Goal: Find specific page/section: Find specific page/section

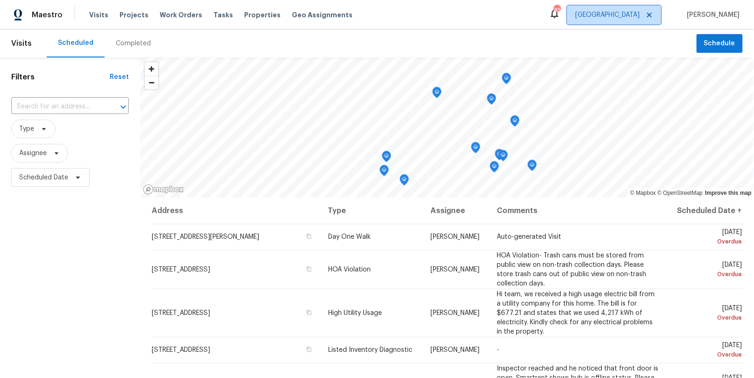
click at [639, 15] on span "[GEOGRAPHIC_DATA]" at bounding box center [607, 14] width 64 height 9
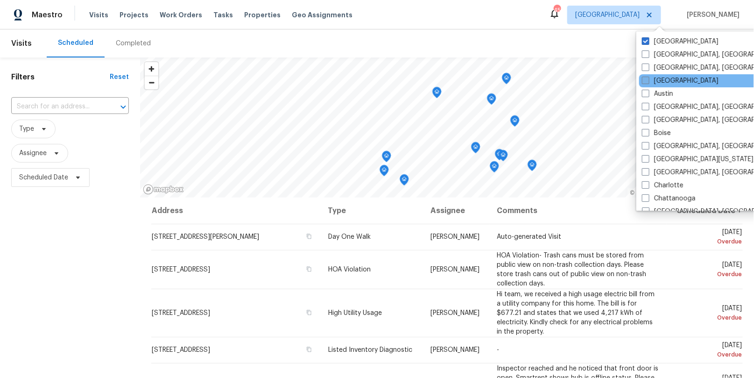
click at [663, 80] on label "[GEOGRAPHIC_DATA]" at bounding box center [680, 80] width 77 height 9
click at [648, 80] on input "[GEOGRAPHIC_DATA]" at bounding box center [645, 79] width 6 height 6
checkbox input "true"
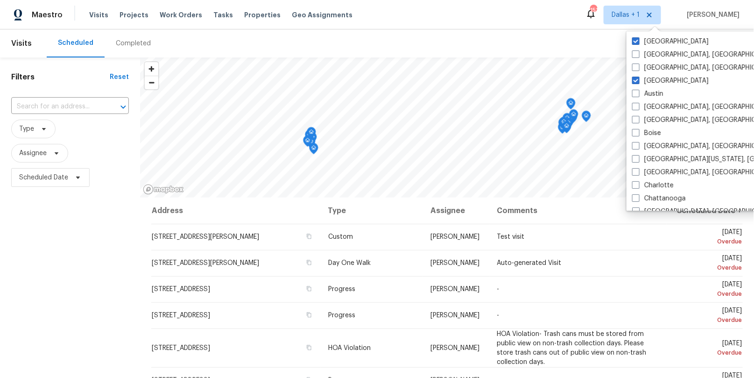
click at [117, 45] on div "Completed" at bounding box center [133, 43] width 35 height 9
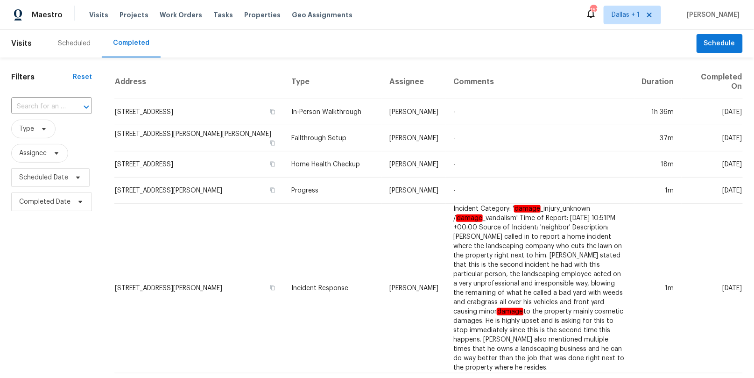
click at [68, 102] on div at bounding box center [80, 106] width 24 height 13
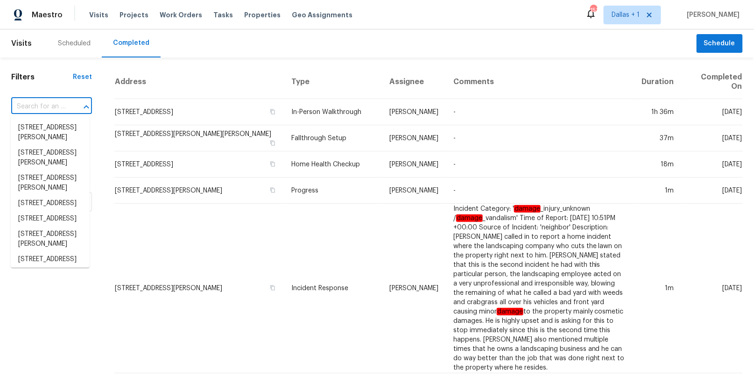
paste input "[STREET_ADDRESS]"
type input "[STREET_ADDRESS]"
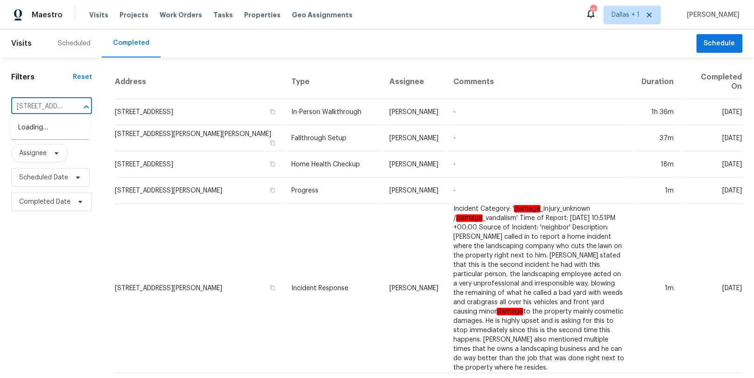
scroll to position [0, 89]
click at [49, 133] on li "[STREET_ADDRESS]" at bounding box center [50, 127] width 79 height 15
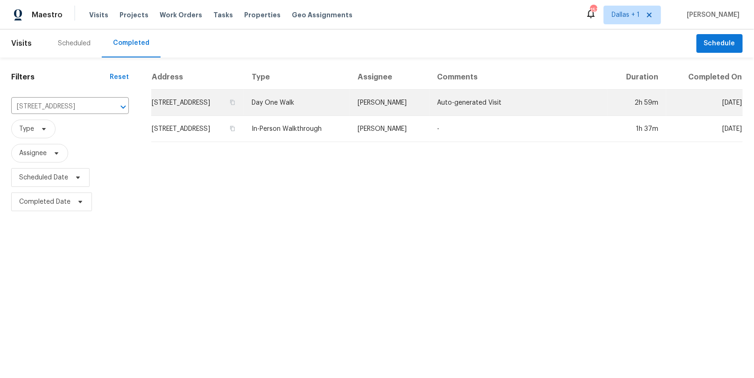
click at [347, 98] on td "Day One Walk" at bounding box center [297, 103] width 106 height 26
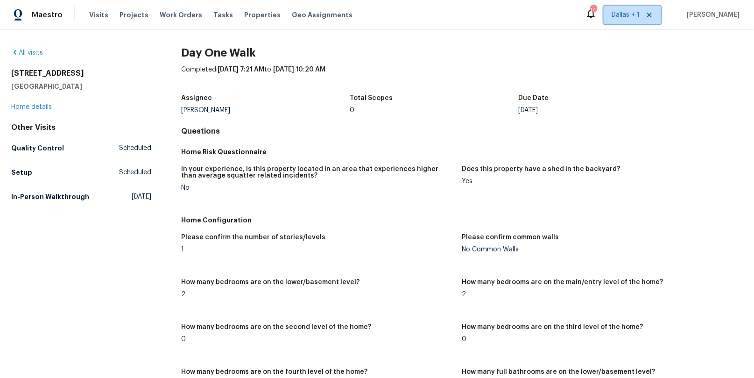
click at [639, 15] on span "Dallas + 1" at bounding box center [625, 14] width 28 height 9
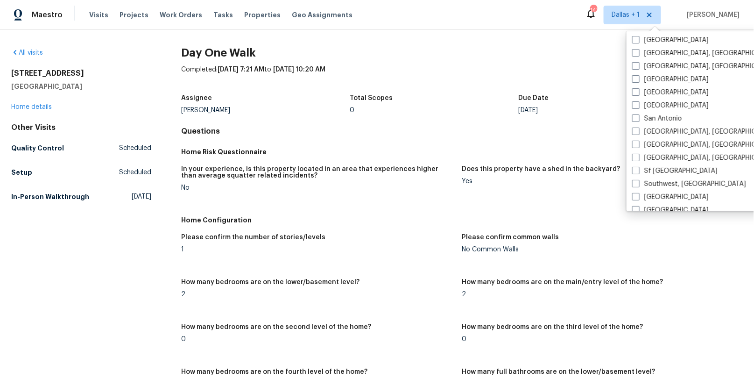
scroll to position [625, 0]
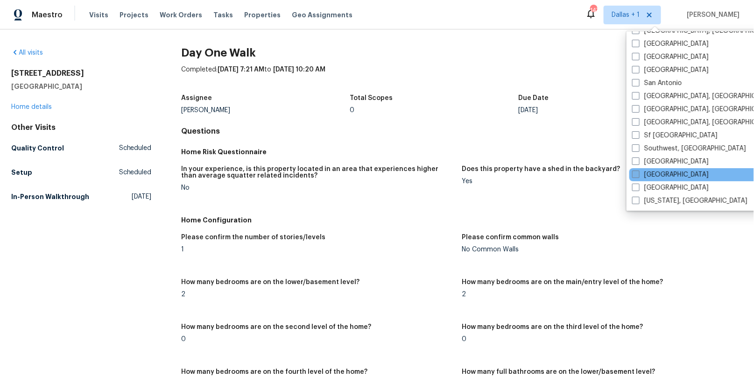
click at [646, 175] on label "[GEOGRAPHIC_DATA]" at bounding box center [670, 174] width 77 height 9
click at [638, 175] on input "[GEOGRAPHIC_DATA]" at bounding box center [635, 173] width 6 height 6
checkbox input "true"
click at [358, 131] on h4 "Questions" at bounding box center [462, 130] width 561 height 9
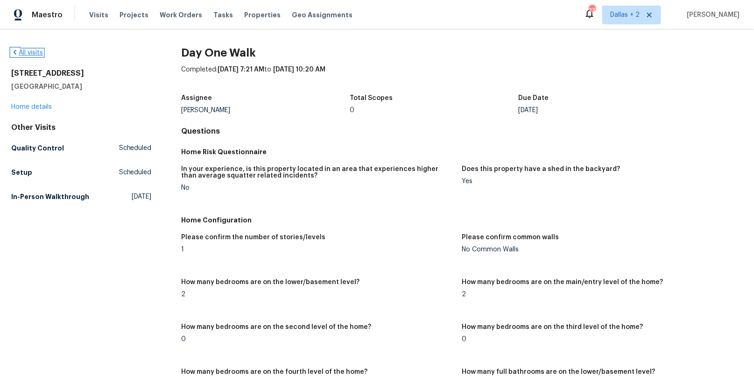
click at [28, 51] on link "All visits" at bounding box center [27, 52] width 32 height 7
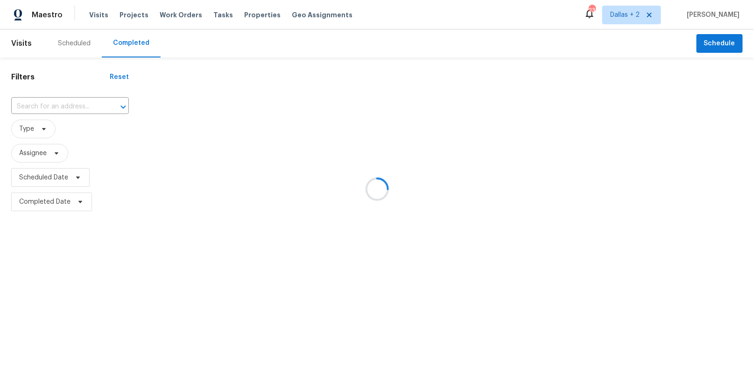
click at [49, 105] on div at bounding box center [377, 189] width 754 height 378
click at [49, 104] on div at bounding box center [377, 189] width 754 height 378
click at [49, 103] on div at bounding box center [377, 189] width 754 height 378
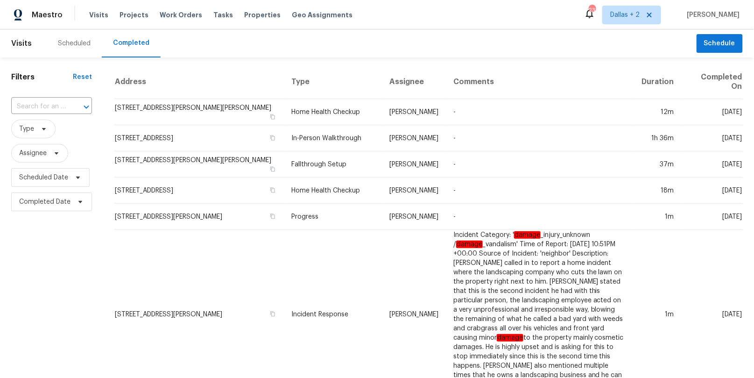
click at [49, 103] on input "text" at bounding box center [38, 106] width 55 height 14
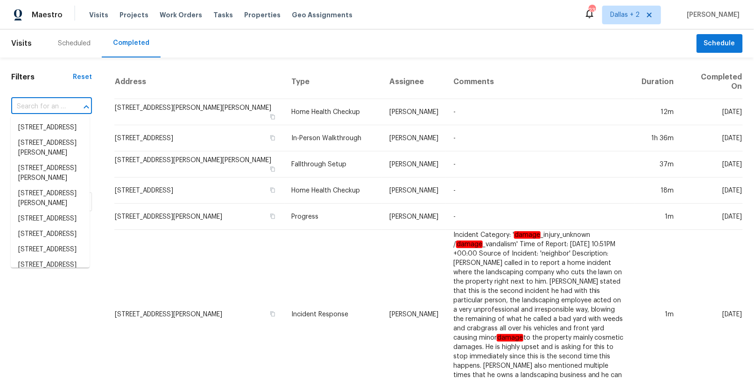
paste input "[STREET_ADDRESS]"
type input "[STREET_ADDRESS]"
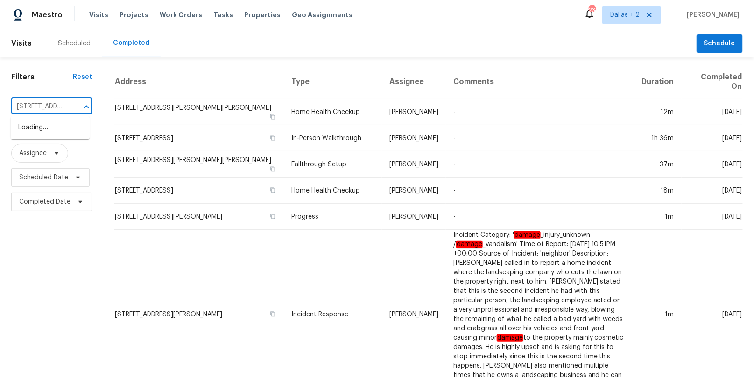
scroll to position [0, 86]
click at [48, 128] on li "[STREET_ADDRESS]" at bounding box center [50, 127] width 79 height 15
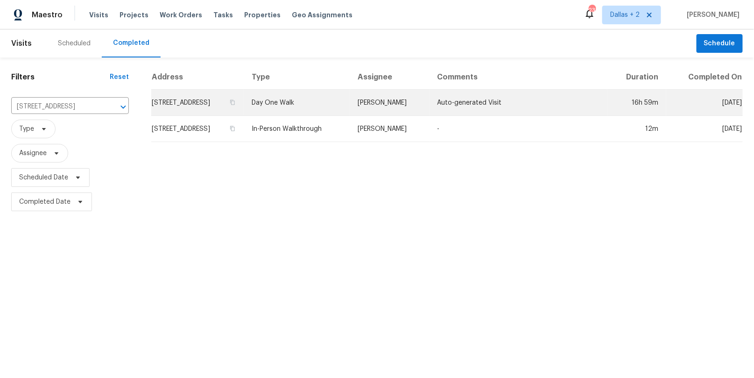
click at [322, 102] on td "Day One Walk" at bounding box center [297, 103] width 106 height 26
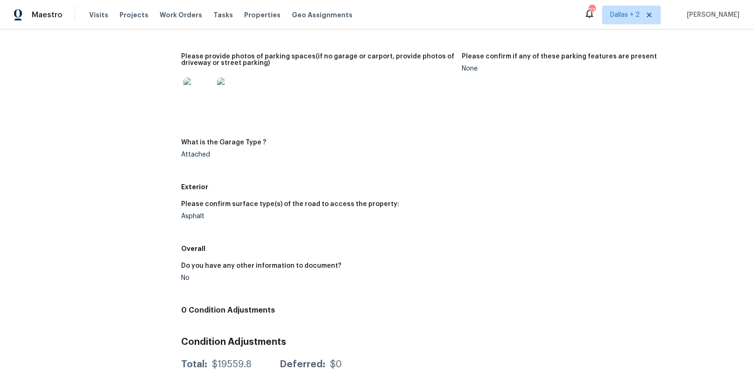
scroll to position [364, 0]
